Goal: Register for event/course

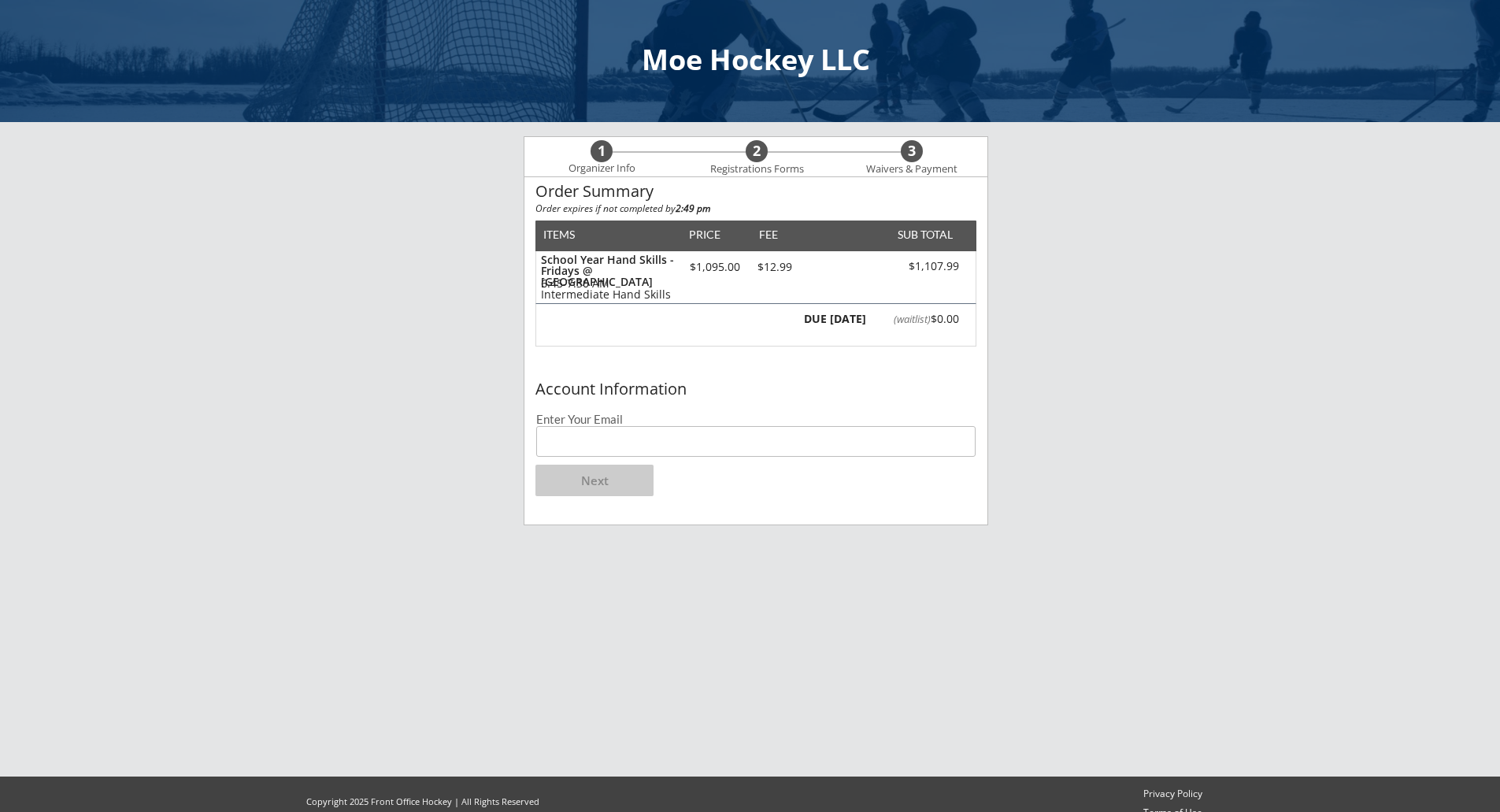
click at [607, 445] on input "email" at bounding box center [756, 441] width 440 height 30
type input "[EMAIL_ADDRESS][DOMAIN_NAME]"
click at [619, 476] on button "Next" at bounding box center [594, 480] width 118 height 31
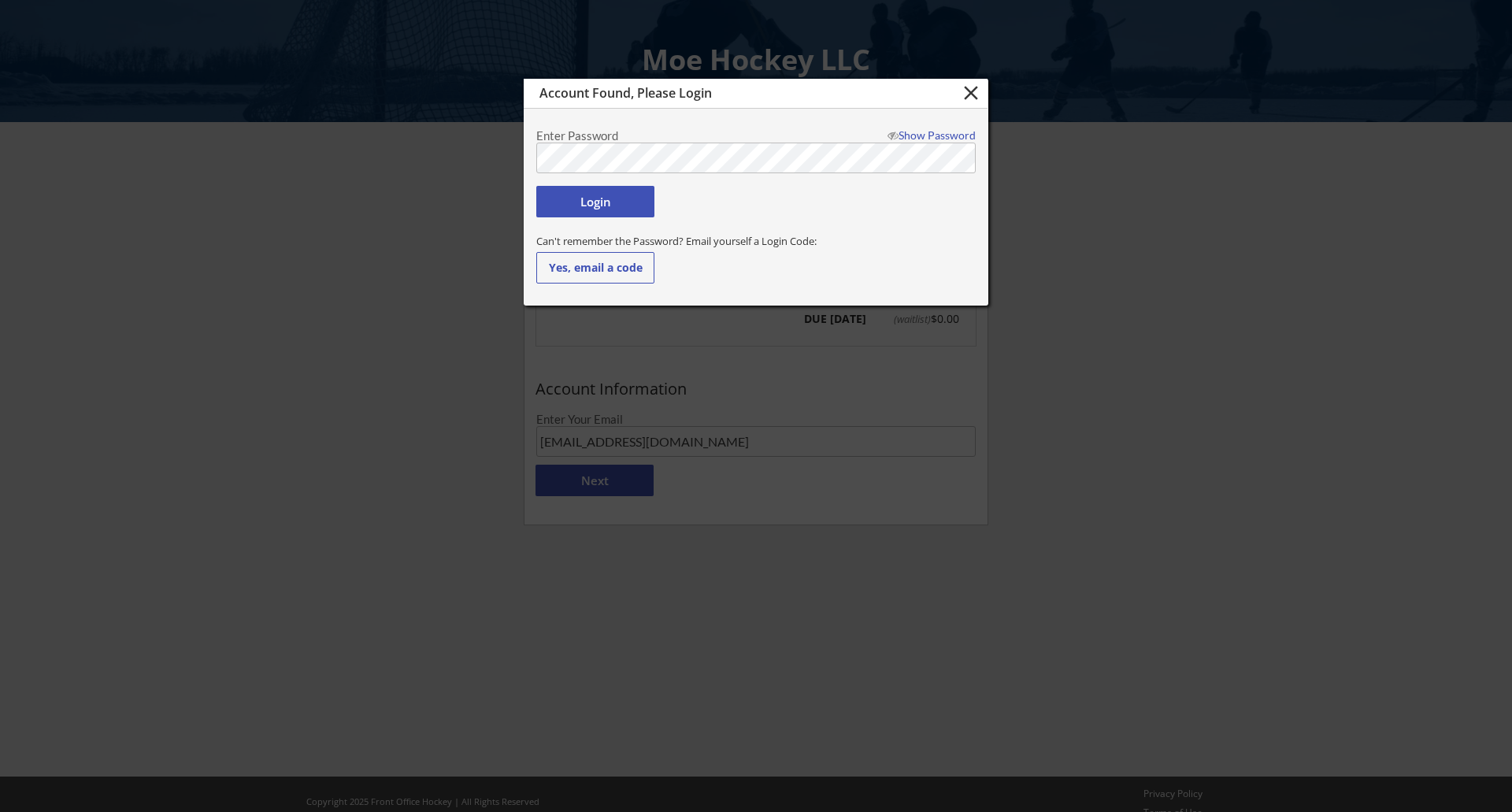
click at [617, 197] on button "Login" at bounding box center [595, 201] width 118 height 31
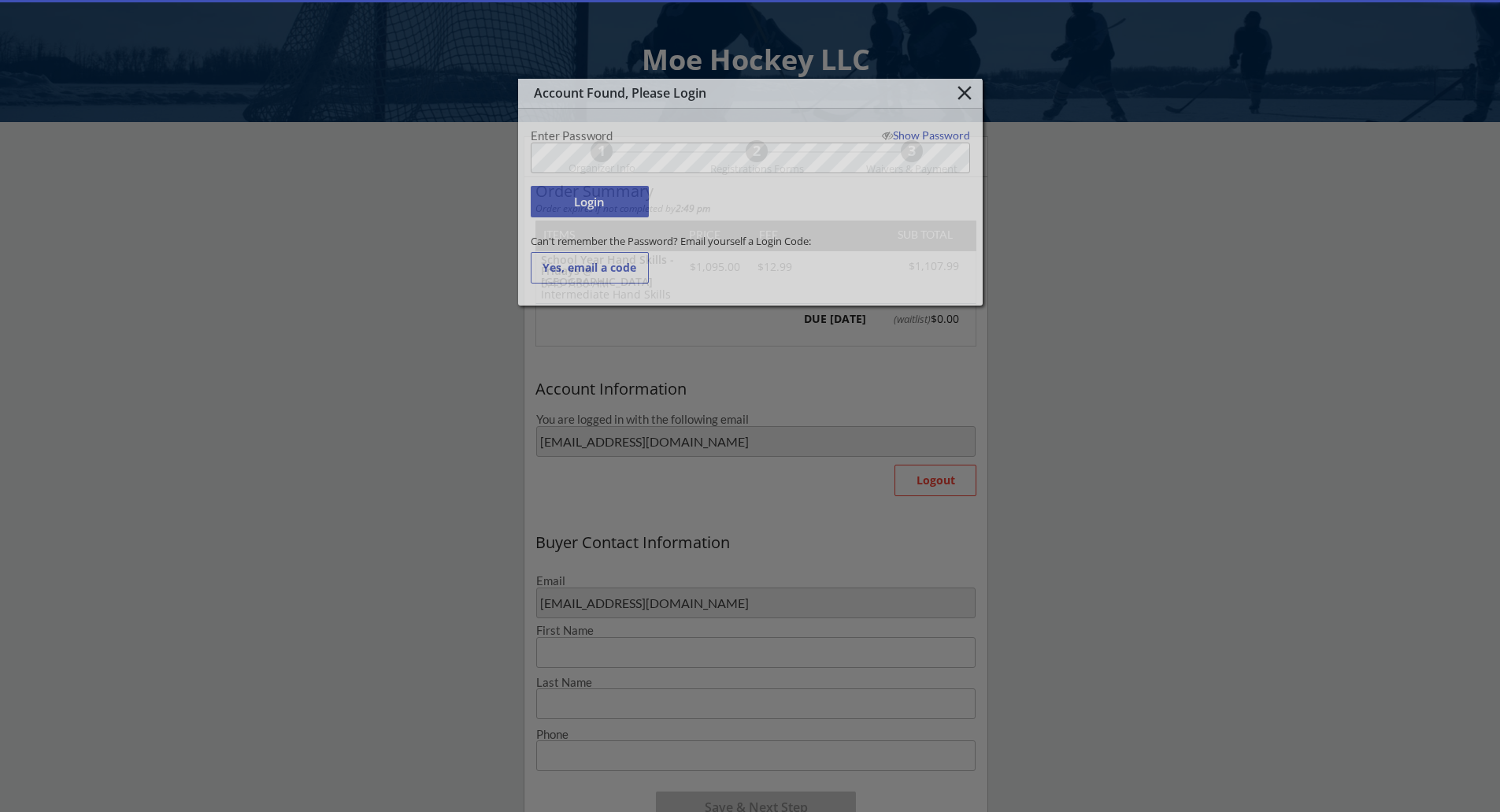
type input "[PERSON_NAME]"
type input "[PHONE_NUMBER]"
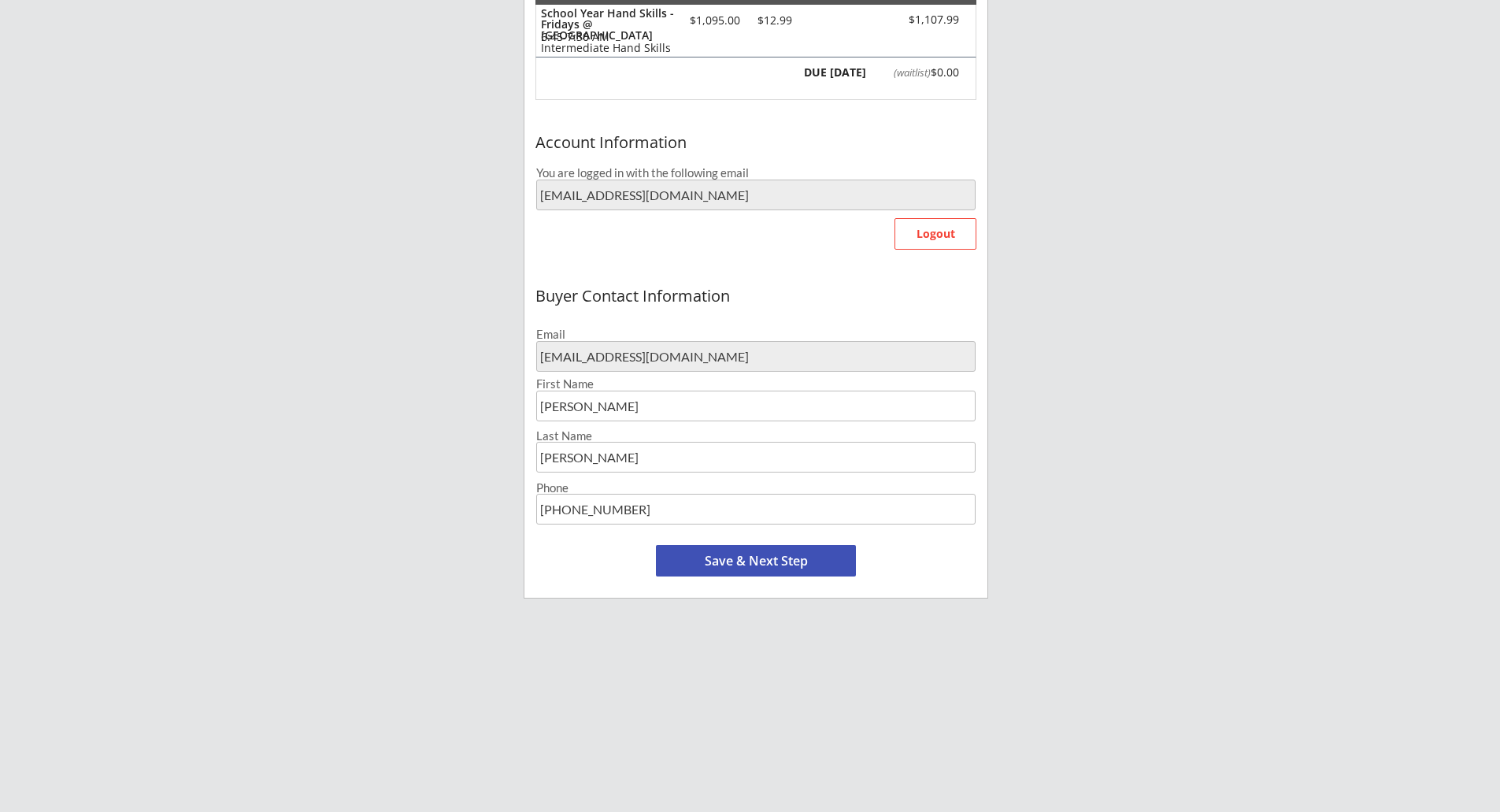
scroll to position [157, 0]
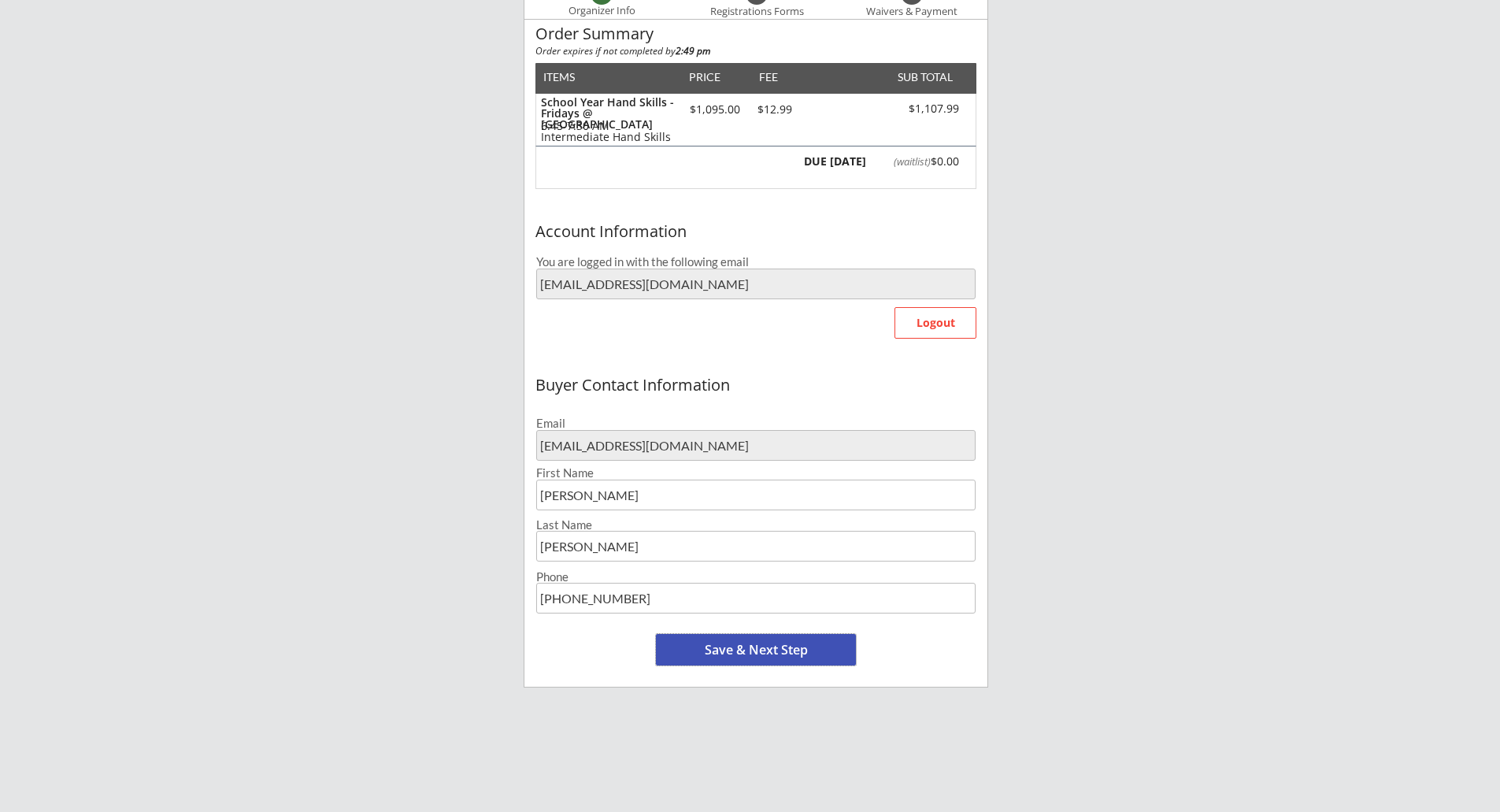
click at [745, 659] on button "Save & Next Step" at bounding box center [756, 649] width 200 height 31
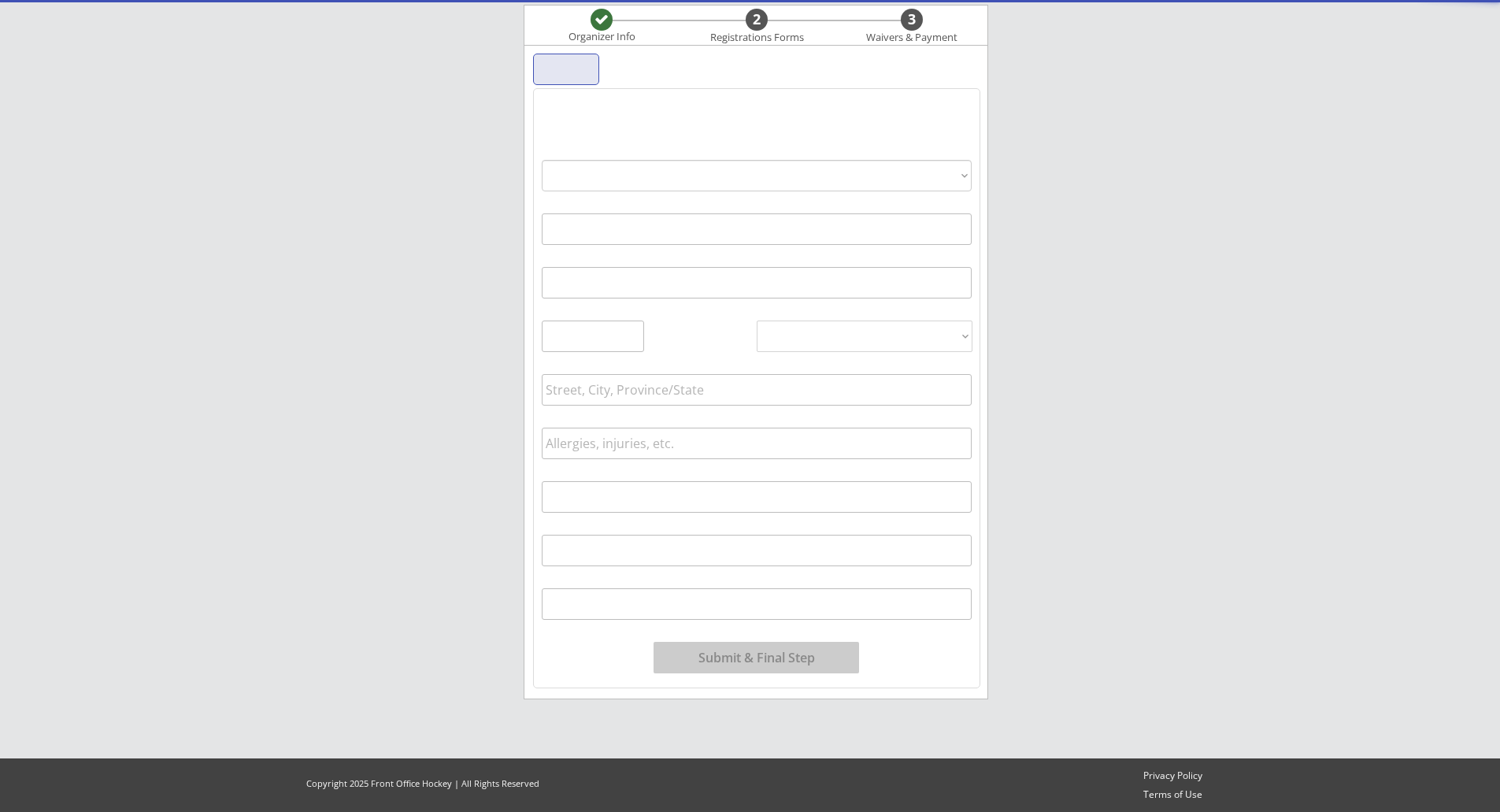
scroll to position [121, 0]
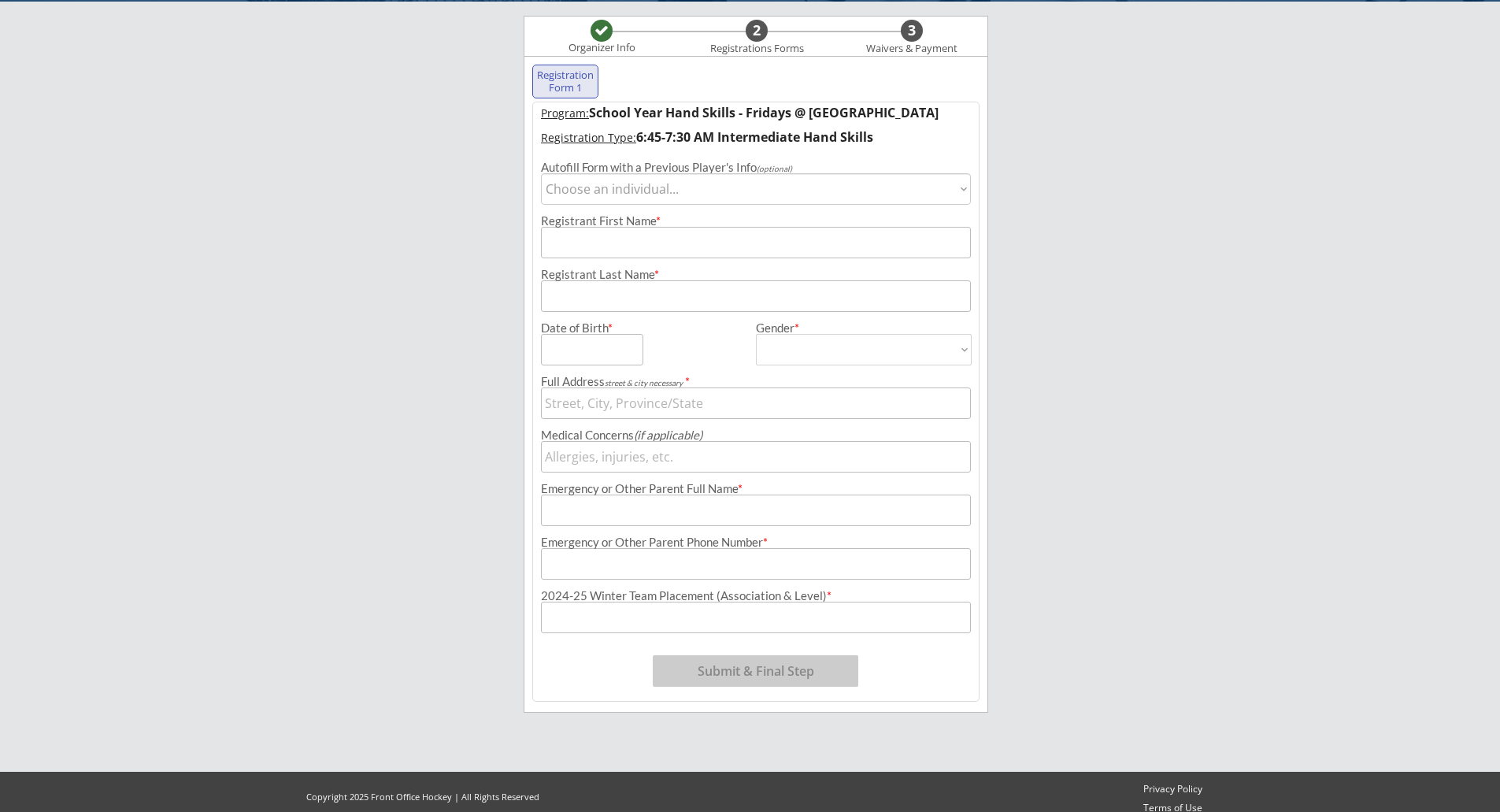
click at [661, 193] on select "Choose an individual... [PERSON_NAME]" at bounding box center [755, 188] width 430 height 31
select select ""1348695171700984260__LOOKUP__1749585262137x974498502237487100""
click at [541, 173] on select "Choose an individual... [PERSON_NAME]" at bounding box center [755, 188] width 430 height 31
type input "Ava"
type input "[PERSON_NAME]"
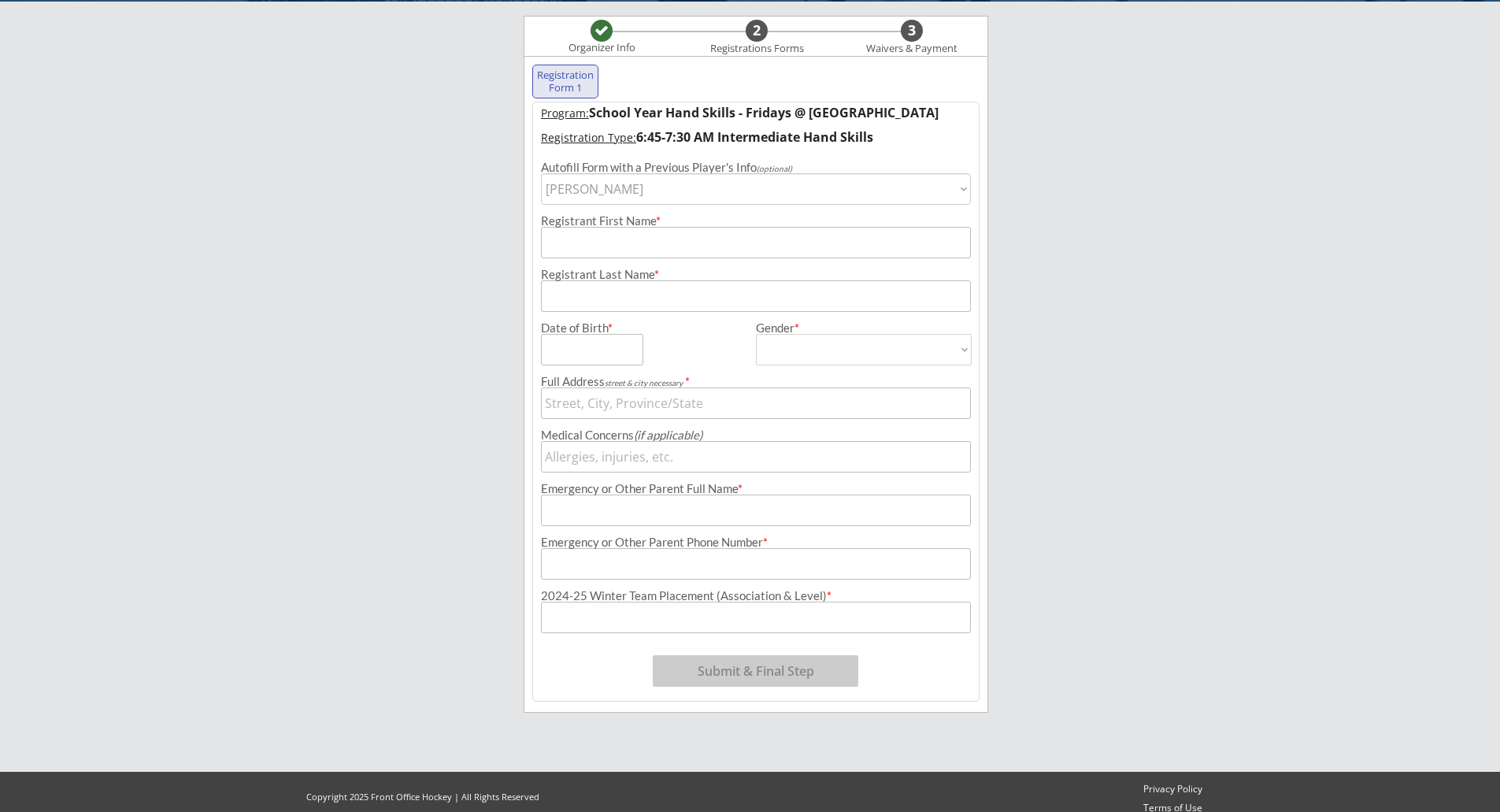
type input "[DATE]"
type input "[STREET_ADDRESS]"
type input "[DEMOGRAPHIC_DATA]"
select select ""[DEMOGRAPHIC_DATA]""
type input "[PERSON_NAME]"
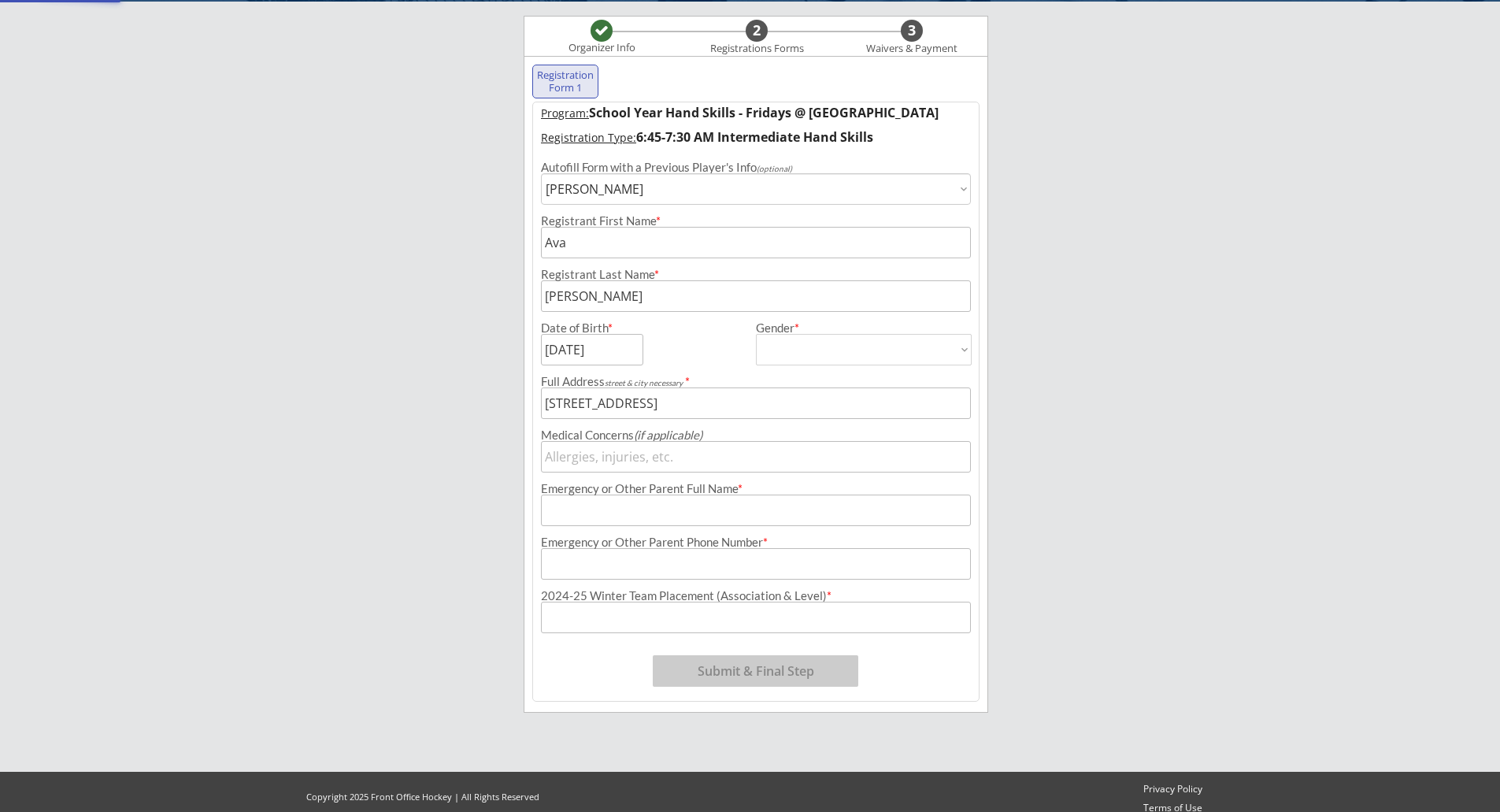
type input "[PHONE_NUMBER]"
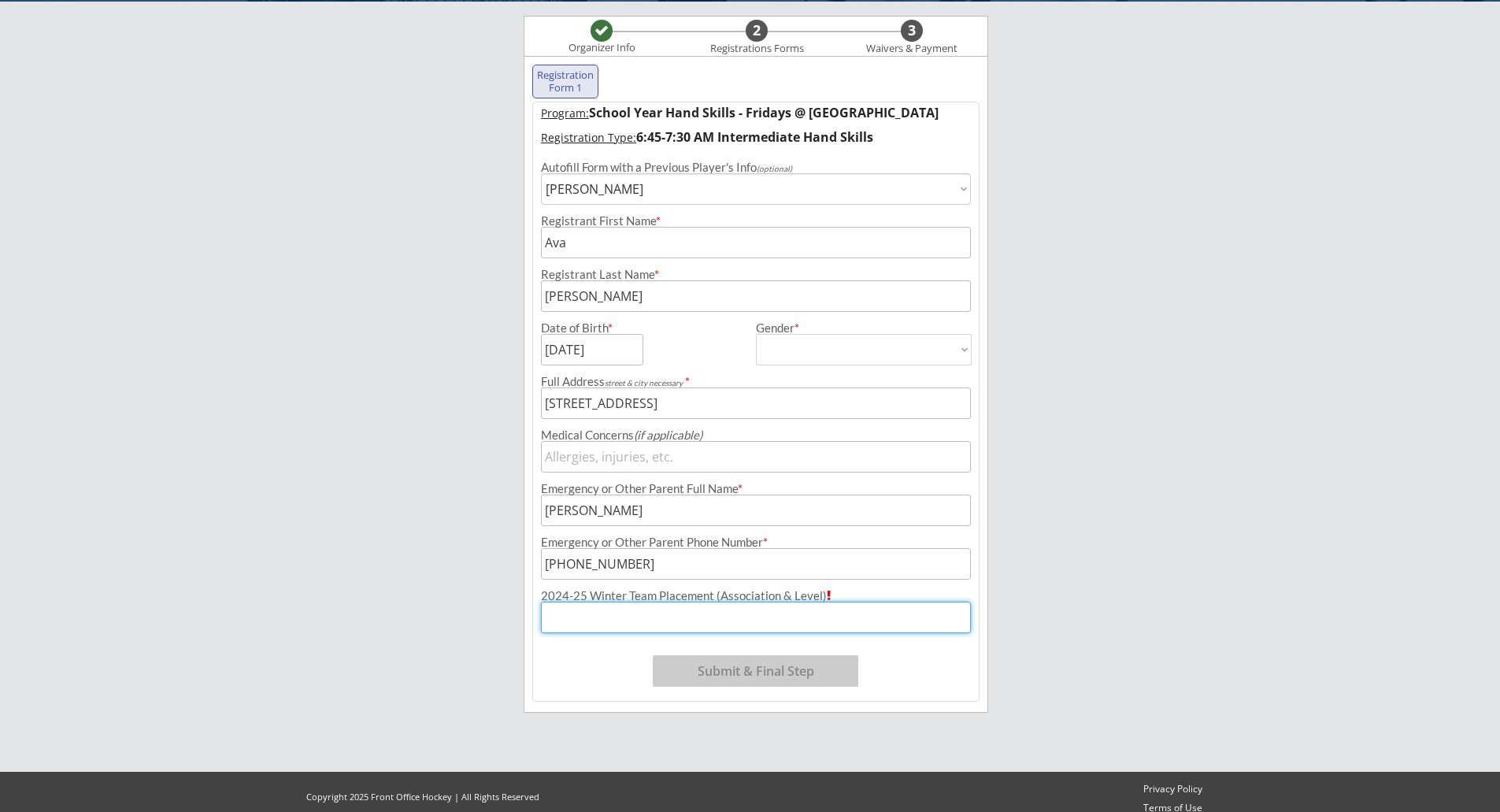
click at [709, 617] on input "input" at bounding box center [755, 616] width 430 height 31
type input "[PERSON_NAME] U10A"
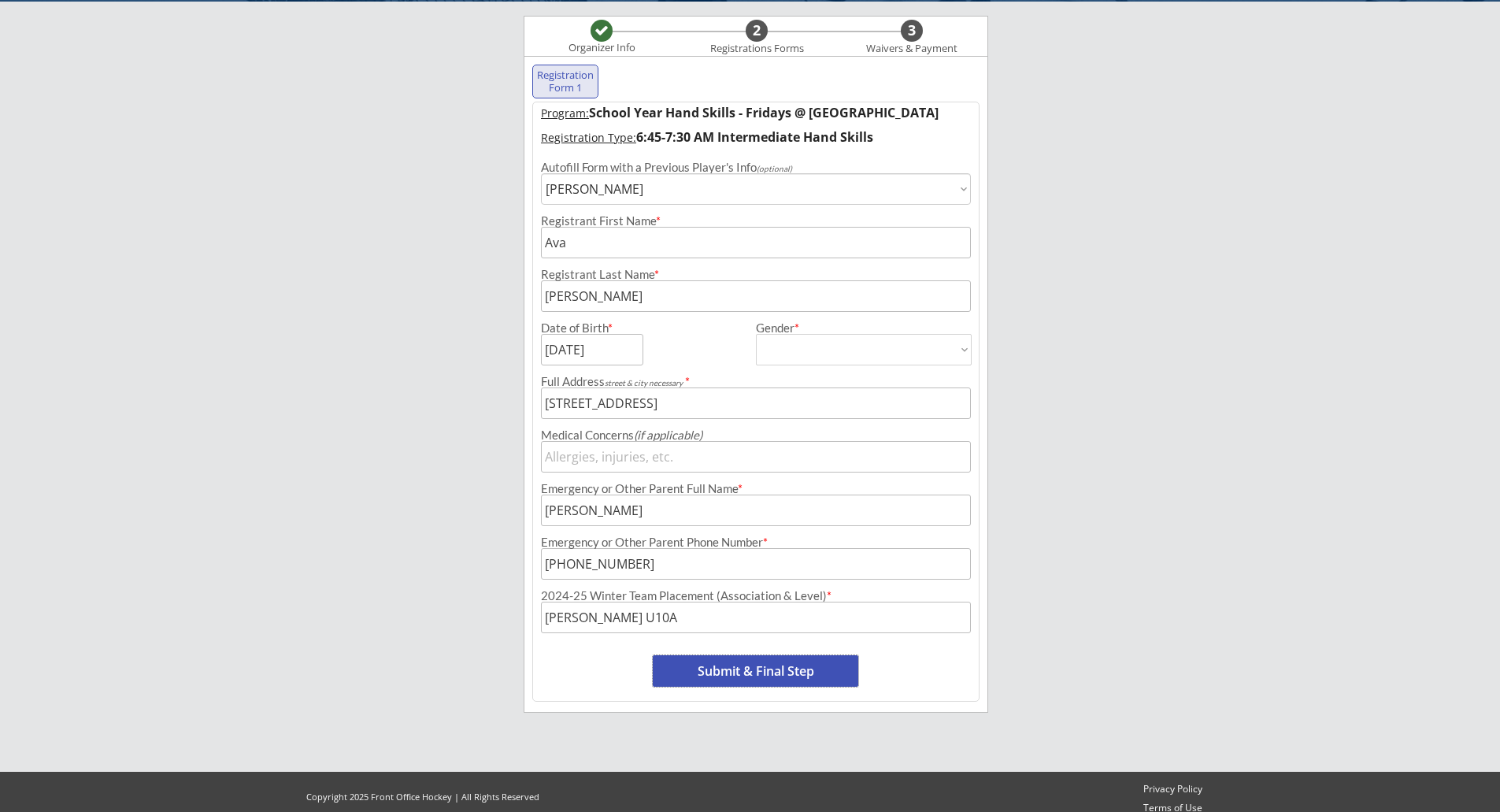
click at [765, 666] on button "Submit & Final Step" at bounding box center [756, 670] width 205 height 31
select select ""Yes, use this card""
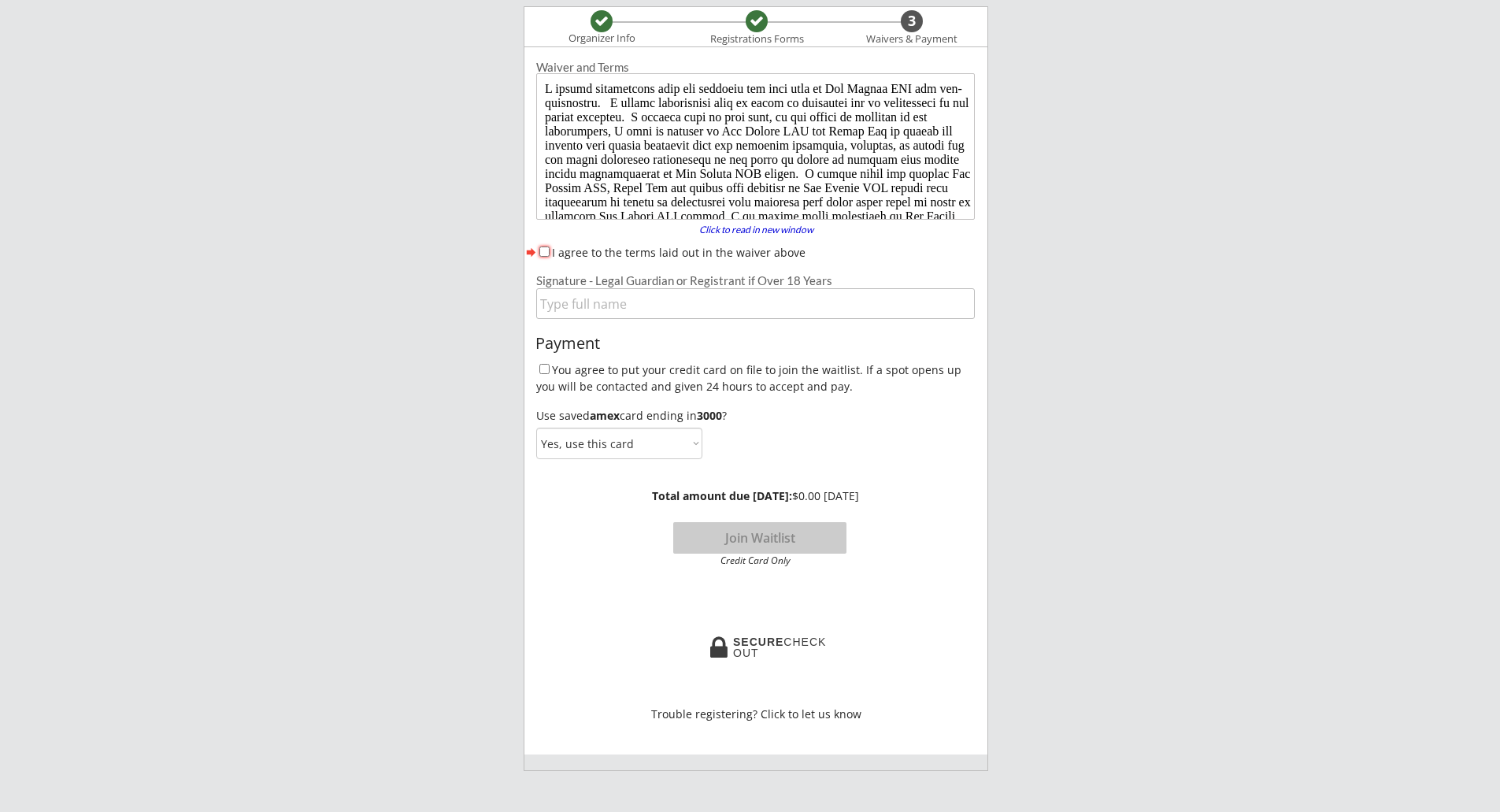
scroll to position [136, 0]
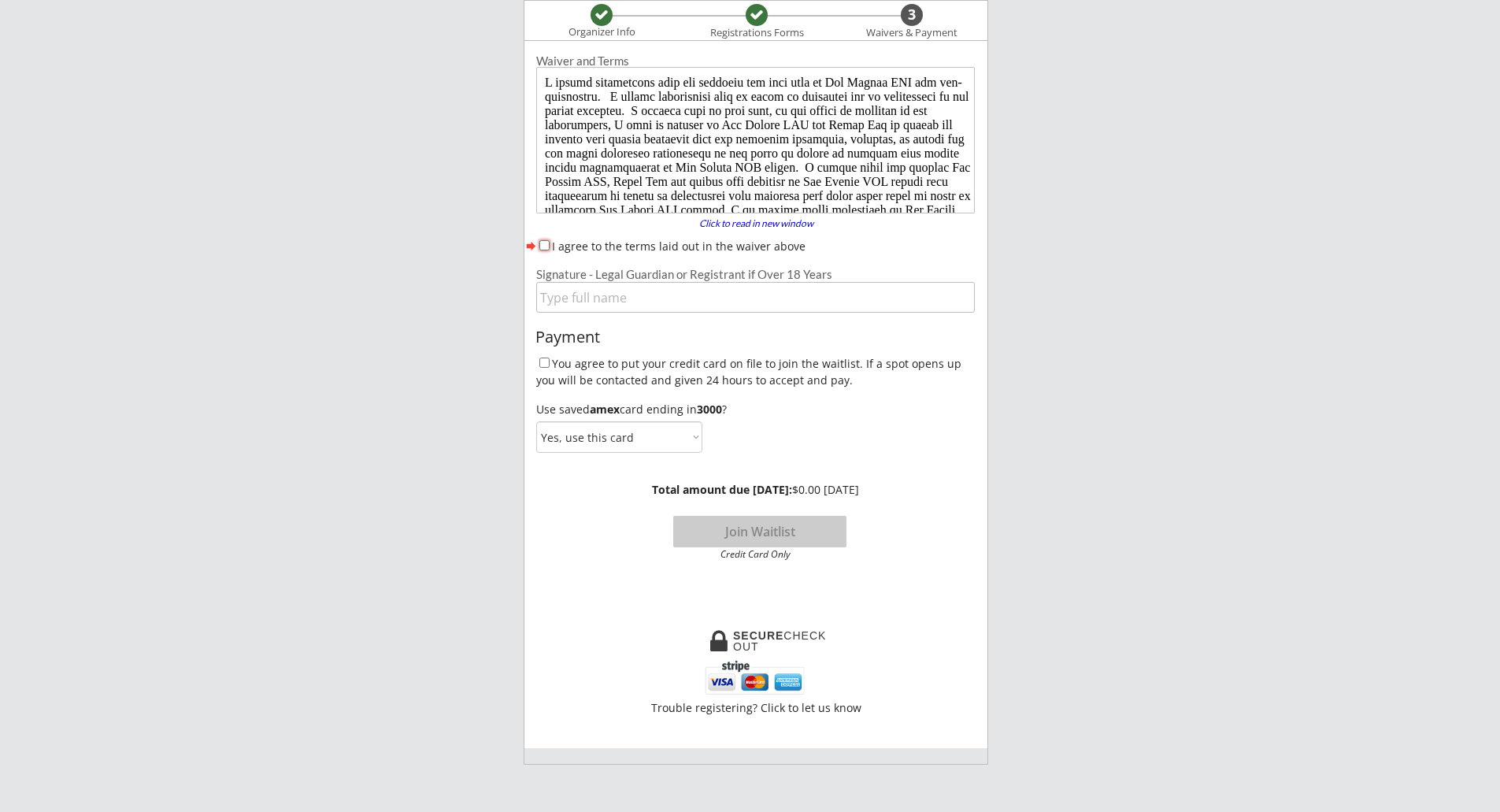
click at [545, 243] on input "I agree to the terms laid out in the waiver above" at bounding box center [544, 245] width 10 height 10
checkbox input "true"
click at [602, 302] on input "input" at bounding box center [755, 297] width 439 height 30
type input "[PERSON_NAME]"
click at [549, 362] on div "You agree to put your credit card on file to join the waitlist. If a spot opens…" at bounding box center [755, 371] width 439 height 32
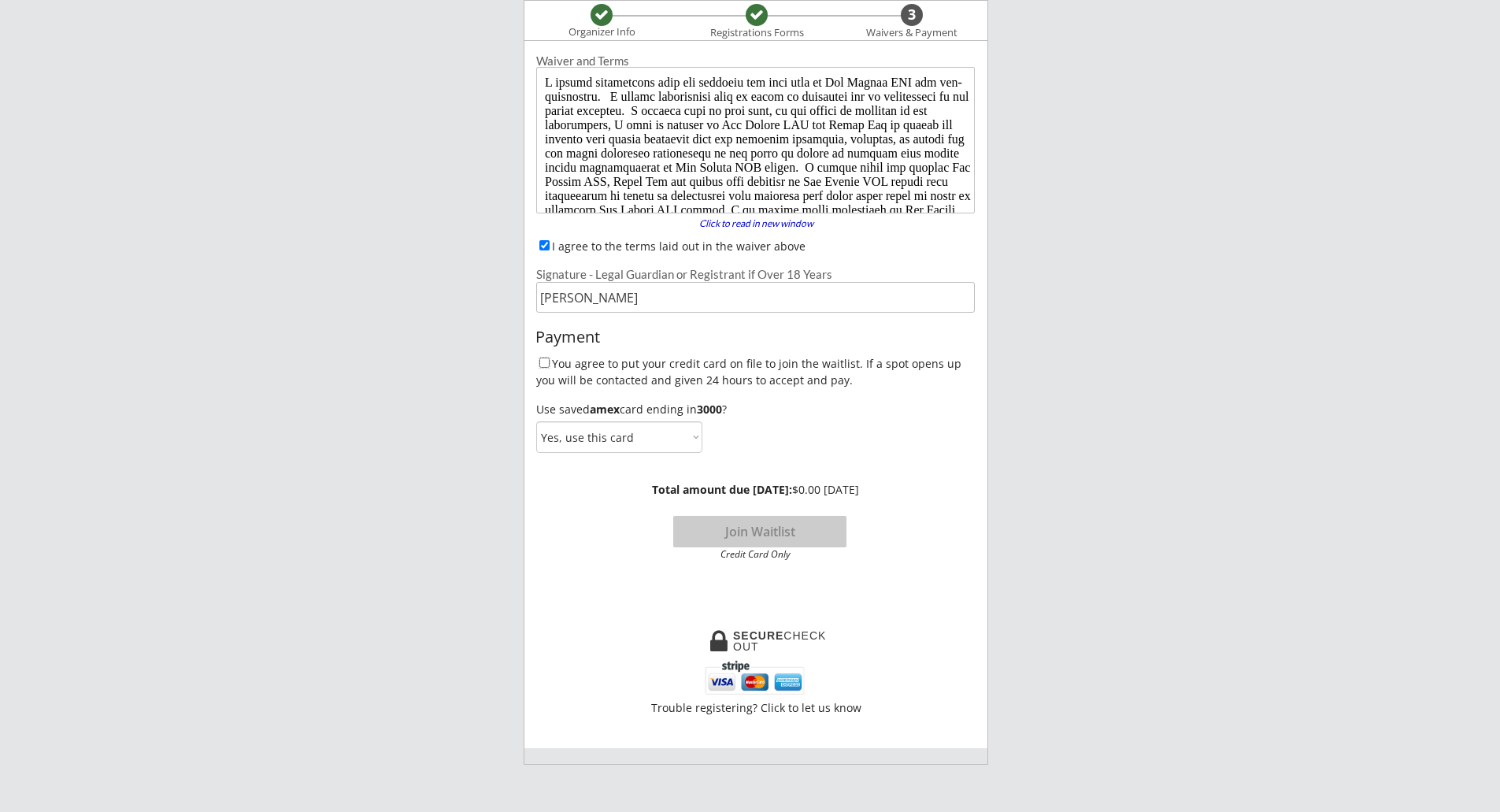
click at [544, 366] on input "You agree to put your credit card on file to join the waitlist. If a spot opens…" at bounding box center [544, 362] width 10 height 10
checkbox input "true"
click at [666, 441] on select "Yes, use this card No, use a different card" at bounding box center [619, 437] width 166 height 31
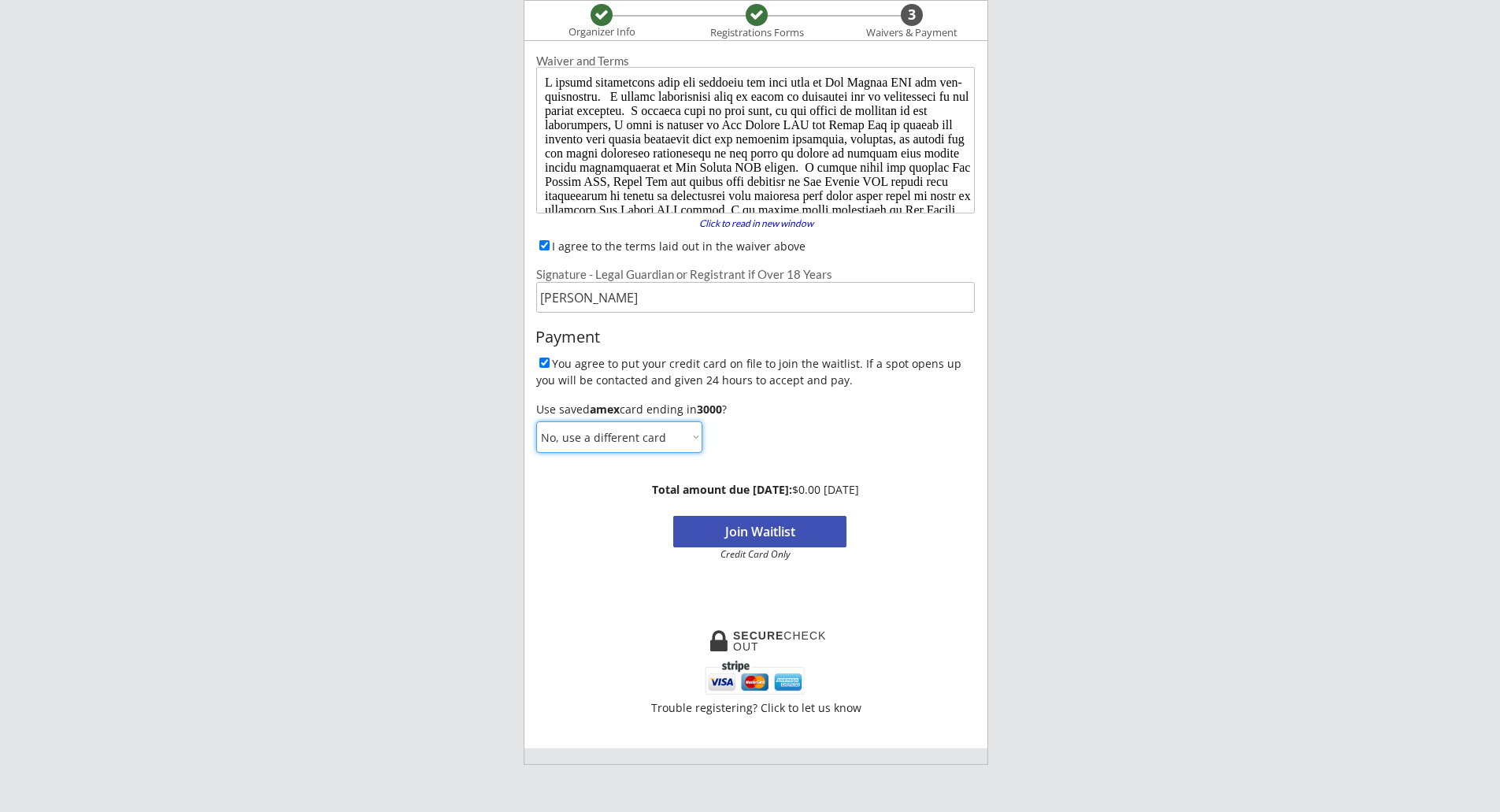
click at [536, 422] on select "Yes, use this card No, use a different card" at bounding box center [619, 437] width 166 height 31
click at [616, 434] on select "Yes, use this card No, use a different card" at bounding box center [619, 437] width 166 height 31
select select ""Yes, use this card""
click at [536, 422] on select "Yes, use this card No, use a different card" at bounding box center [619, 437] width 166 height 31
click at [741, 533] on button "Join Waitlist" at bounding box center [760, 531] width 173 height 31
